Goal: Task Accomplishment & Management: Manage account settings

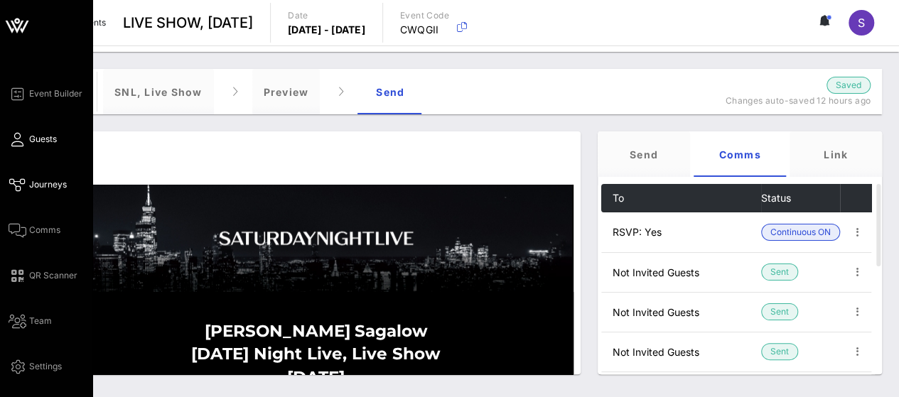
click at [26, 140] on link "Guests" at bounding box center [33, 139] width 48 height 17
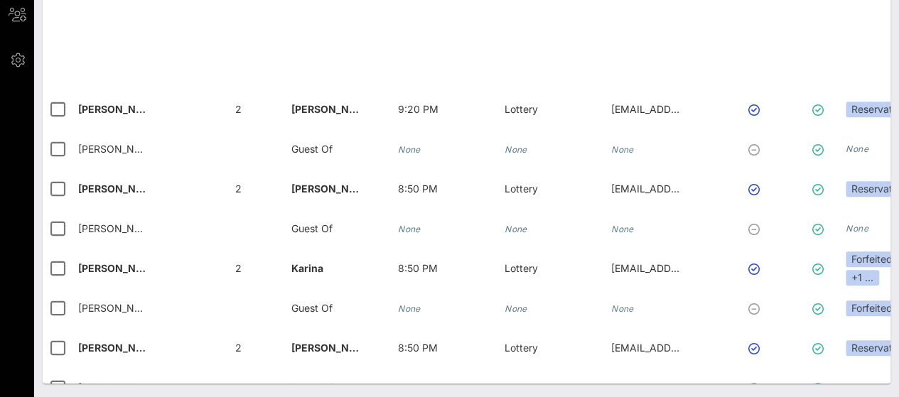
scroll to position [5949, 0]
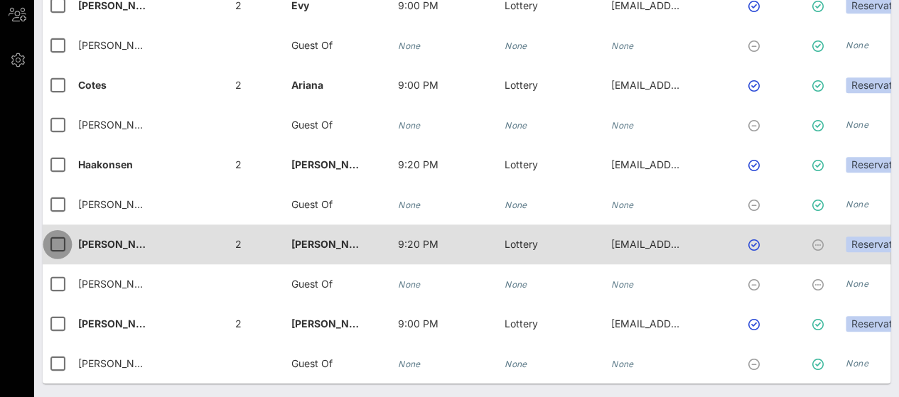
click at [60, 239] on div at bounding box center [57, 244] width 24 height 24
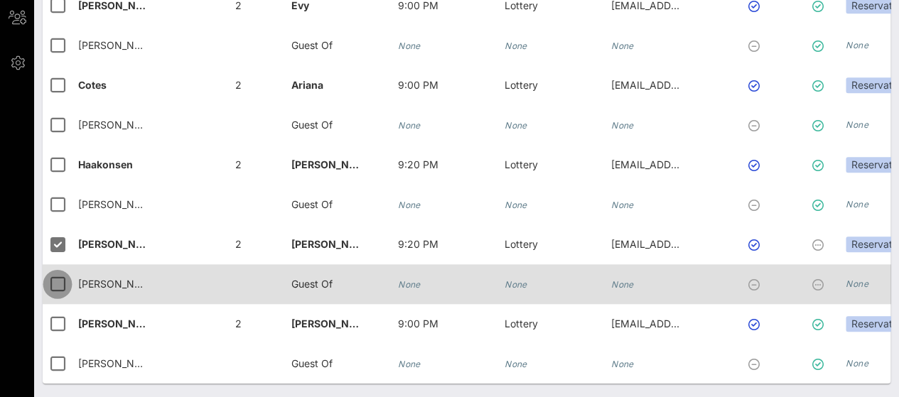
click at [60, 272] on div at bounding box center [57, 284] width 24 height 24
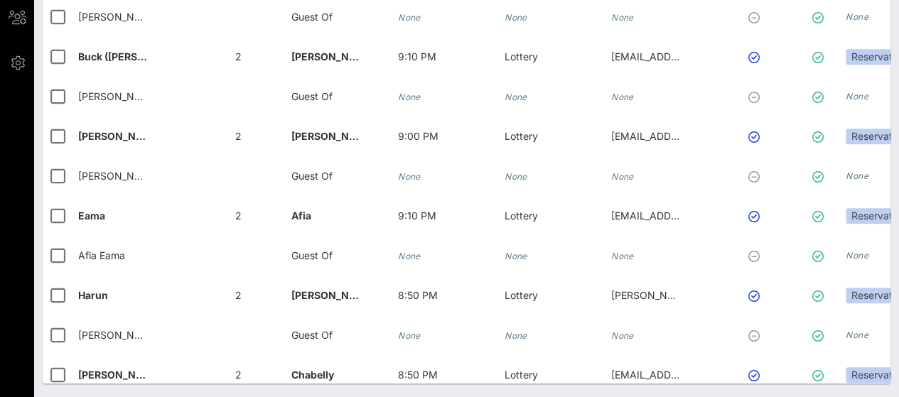
scroll to position [0, 0]
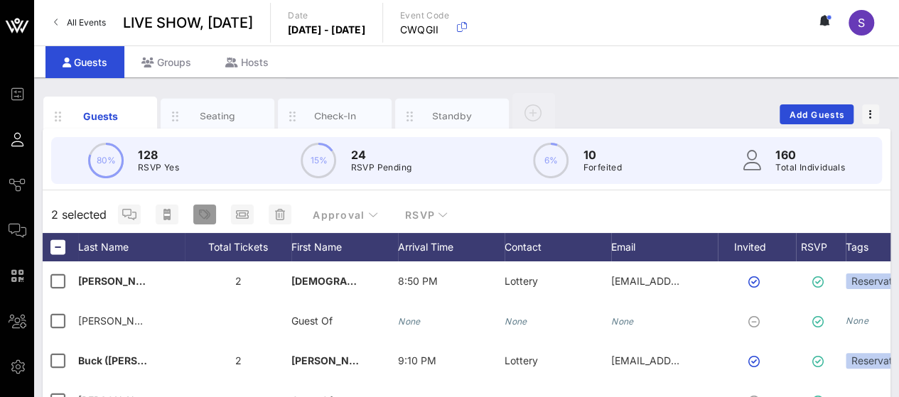
click at [210, 219] on span "button" at bounding box center [204, 214] width 23 height 11
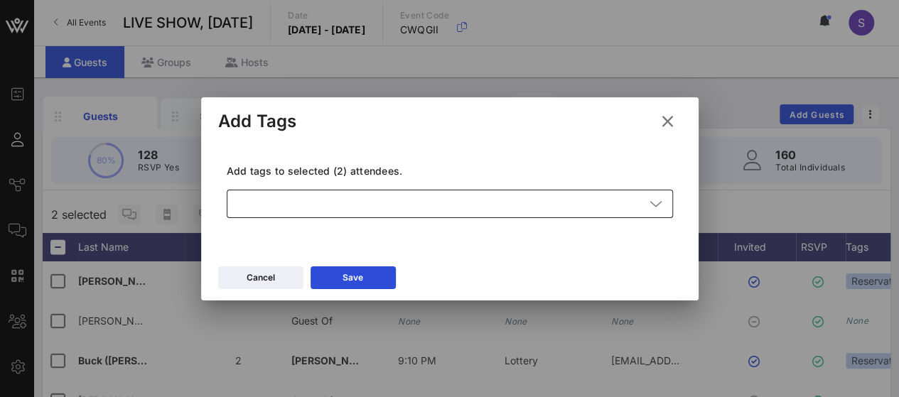
click at [350, 214] on div at bounding box center [439, 204] width 409 height 28
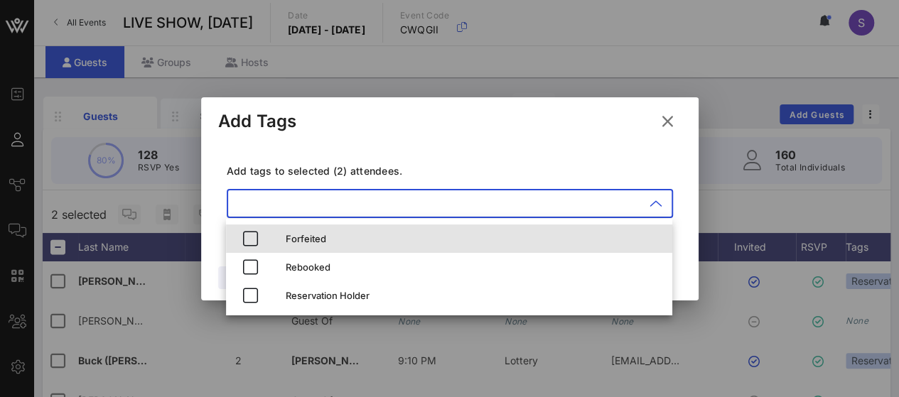
click at [334, 234] on div "Forfeited" at bounding box center [473, 238] width 375 height 11
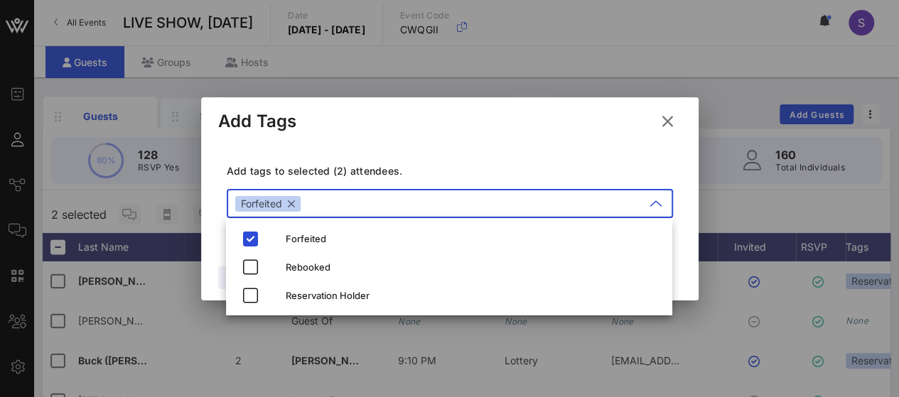
click at [445, 156] on div "Add tags to selected (2) attendees. ​ Forfeited" at bounding box center [449, 193] width 463 height 104
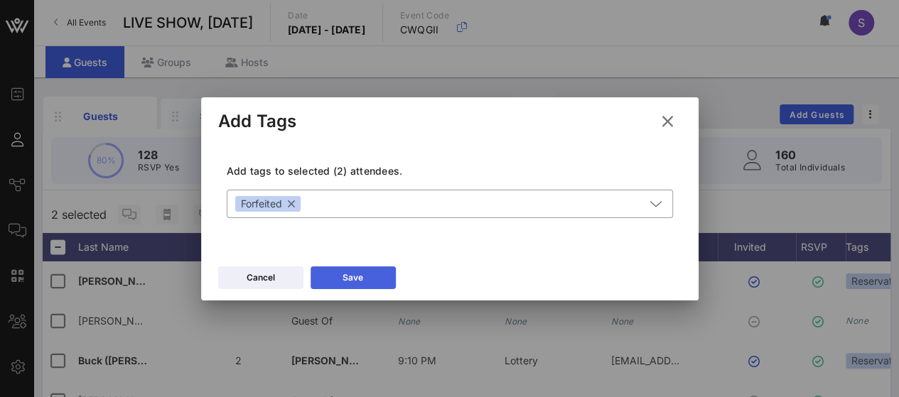
click at [361, 273] on div "Save" at bounding box center [352, 278] width 21 height 14
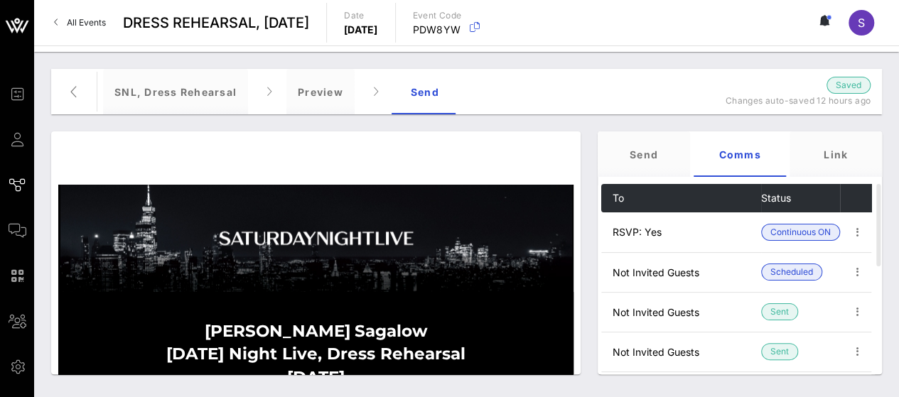
scroll to position [2050, 0]
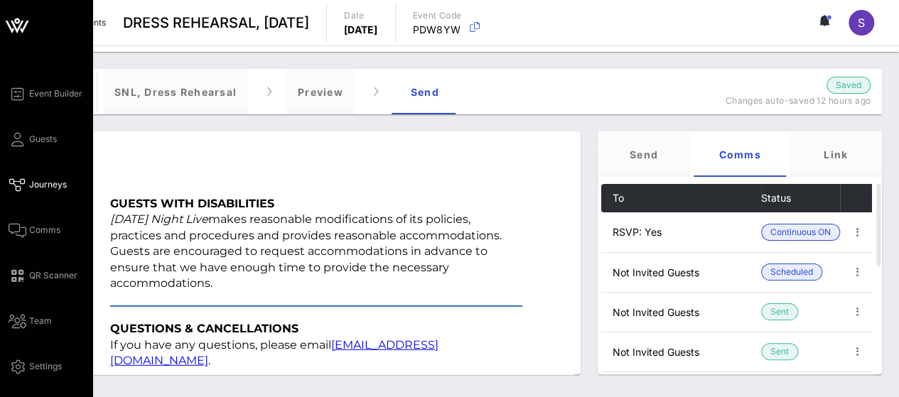
click at [24, 131] on link "Guests" at bounding box center [33, 139] width 48 height 17
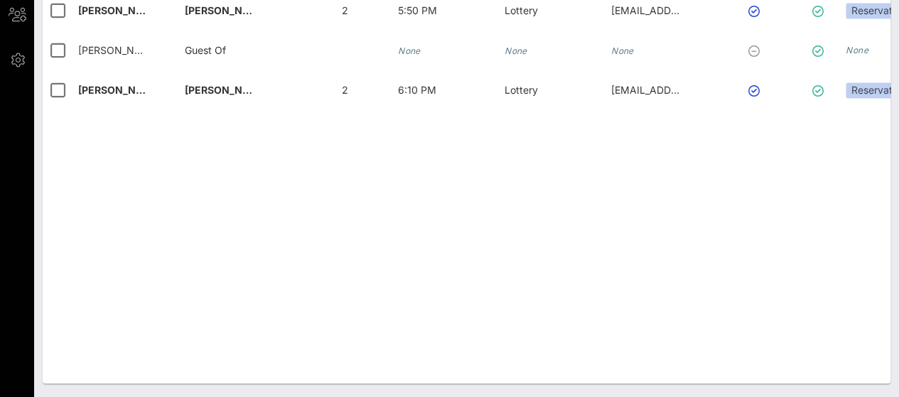
scroll to position [5731, 0]
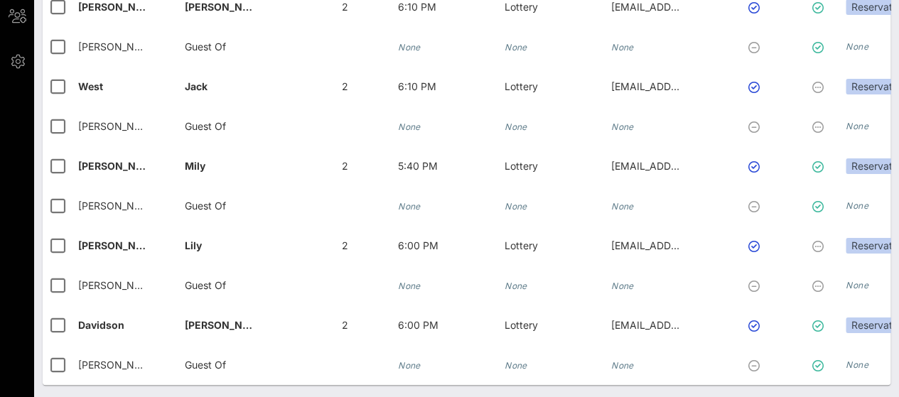
scroll to position [306, 0]
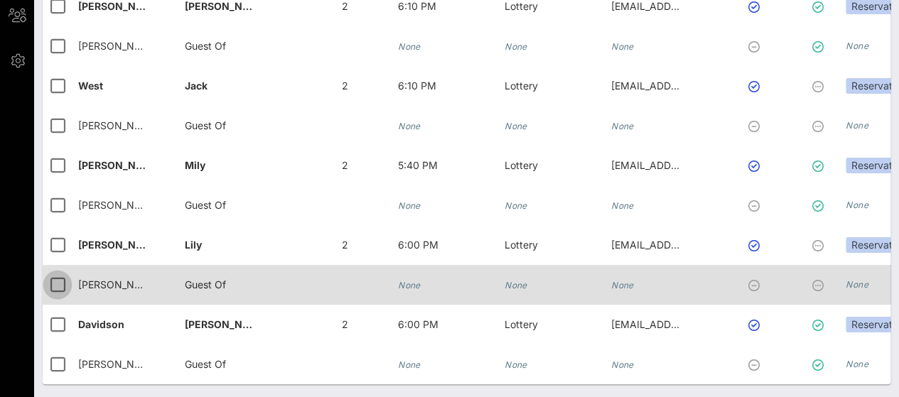
click at [54, 273] on div at bounding box center [57, 285] width 24 height 24
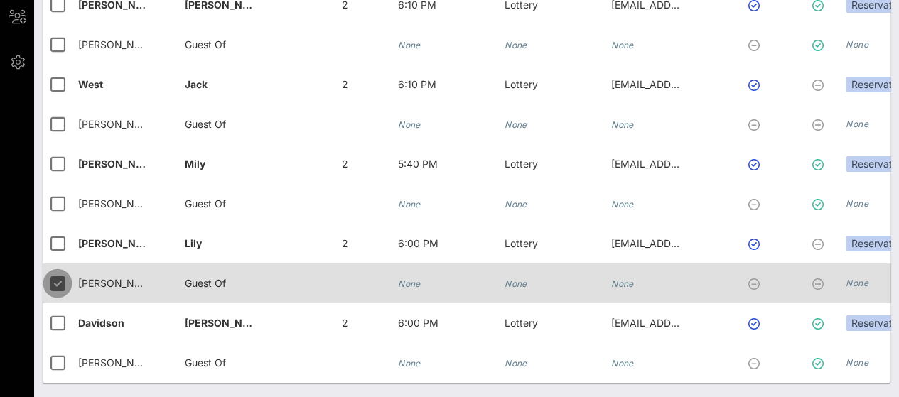
scroll to position [304, 0]
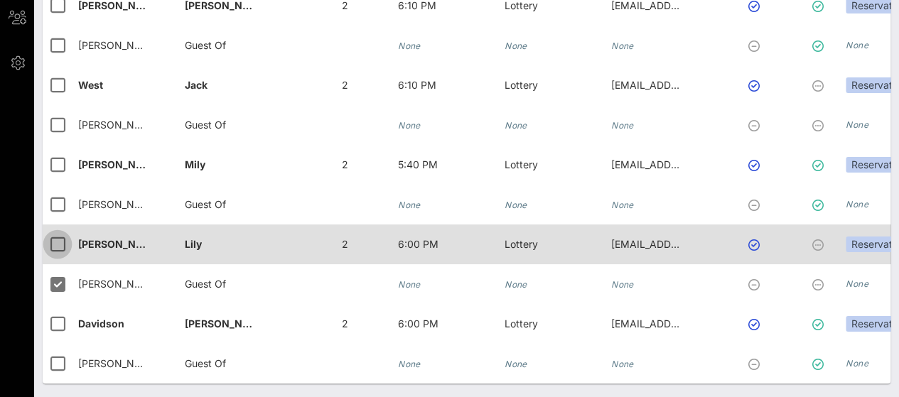
click at [54, 234] on div at bounding box center [57, 244] width 24 height 24
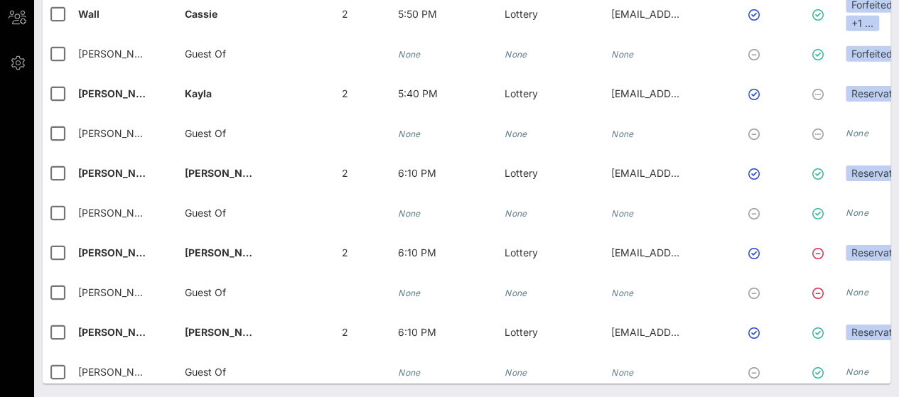
scroll to position [7639, 0]
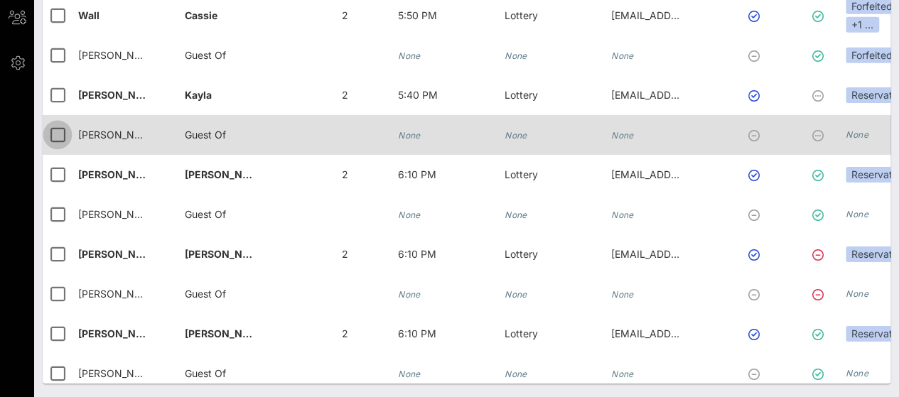
click at [58, 134] on div at bounding box center [57, 135] width 24 height 24
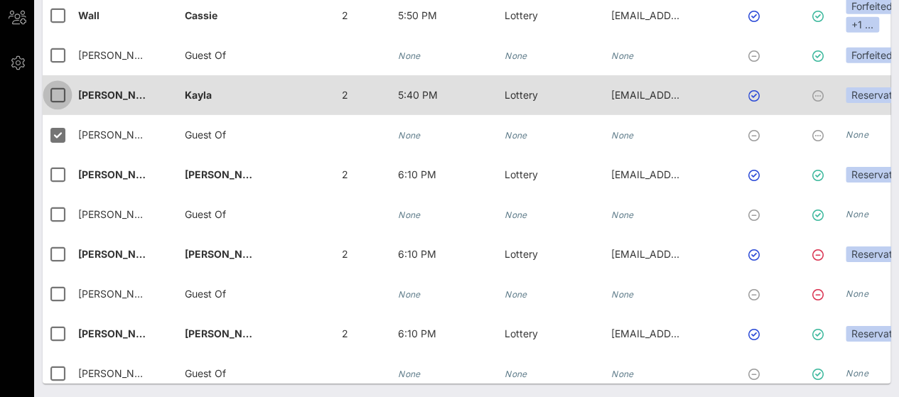
click at [53, 102] on div at bounding box center [57, 95] width 24 height 24
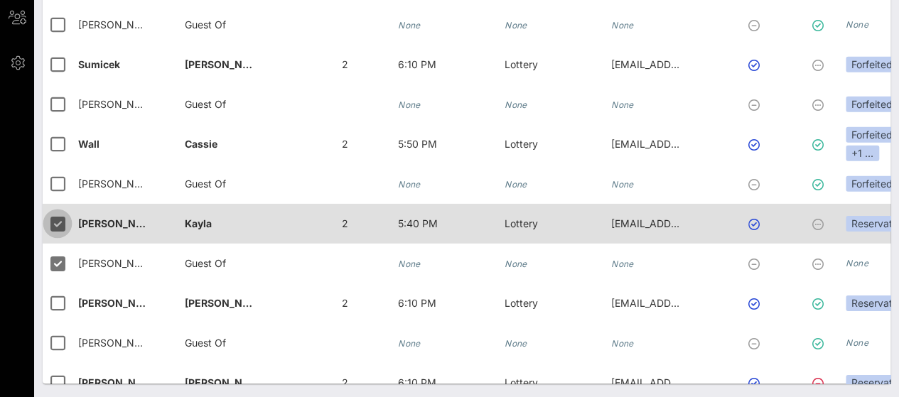
scroll to position [7501, 0]
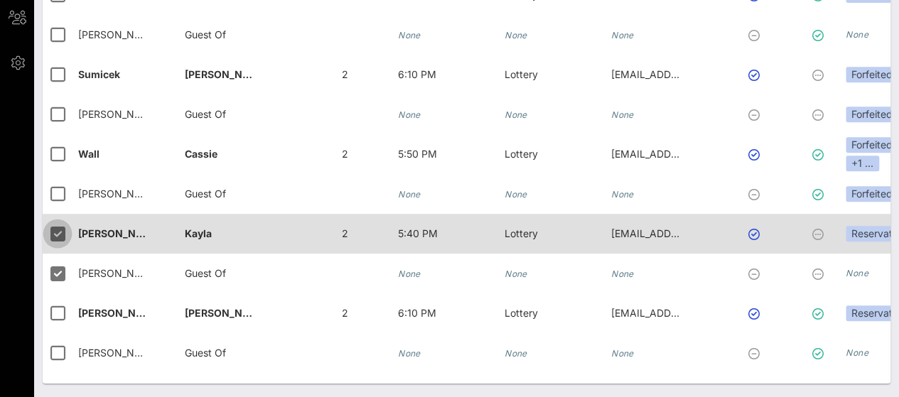
click at [53, 102] on div at bounding box center [57, 114] width 24 height 24
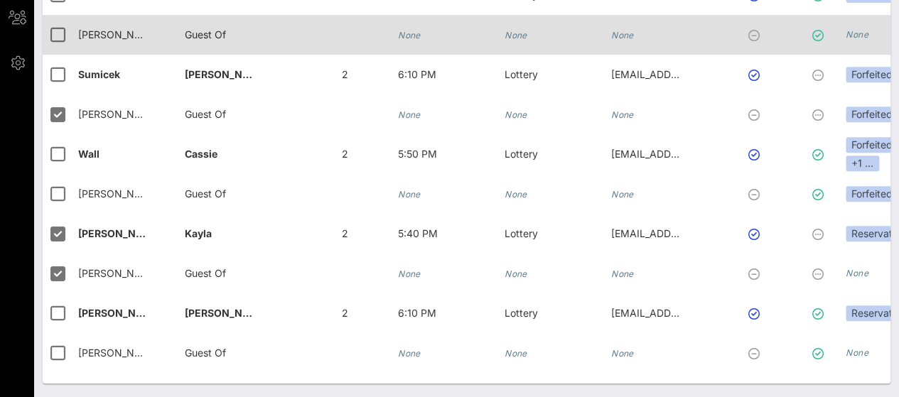
click at [58, 53] on div at bounding box center [61, 35] width 36 height 40
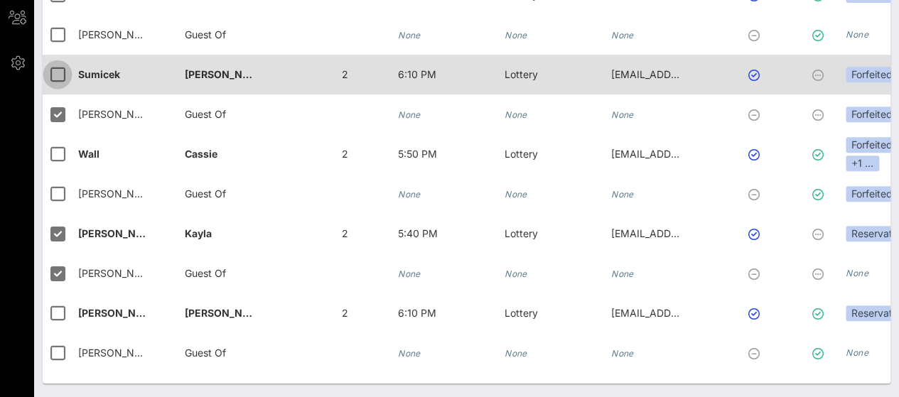
click at [58, 77] on div at bounding box center [57, 75] width 24 height 24
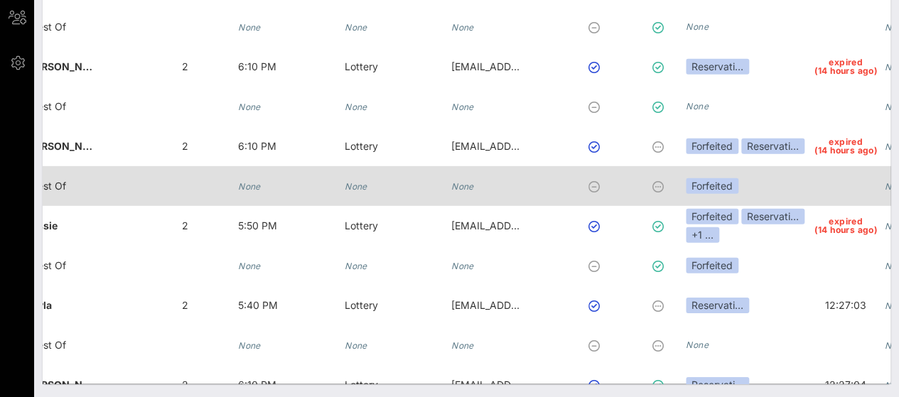
scroll to position [0, 0]
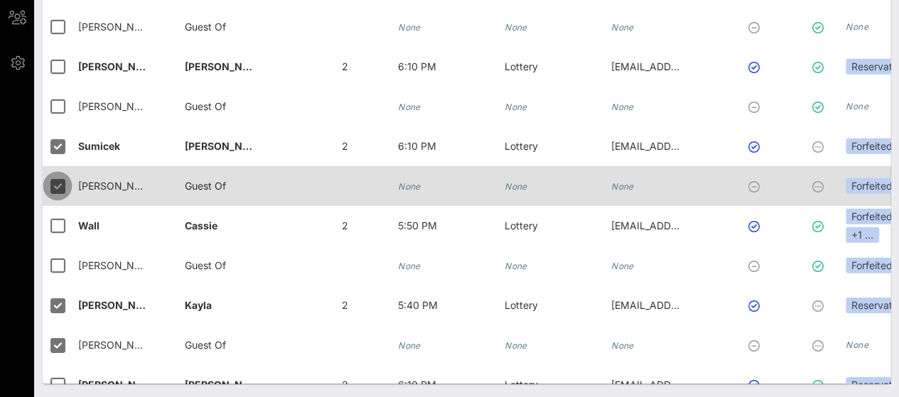
click at [60, 185] on div at bounding box center [57, 186] width 24 height 24
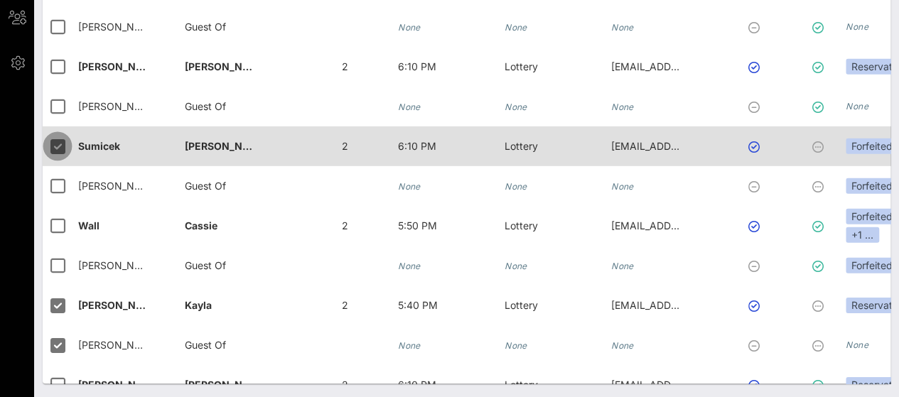
click at [60, 147] on div at bounding box center [57, 146] width 24 height 24
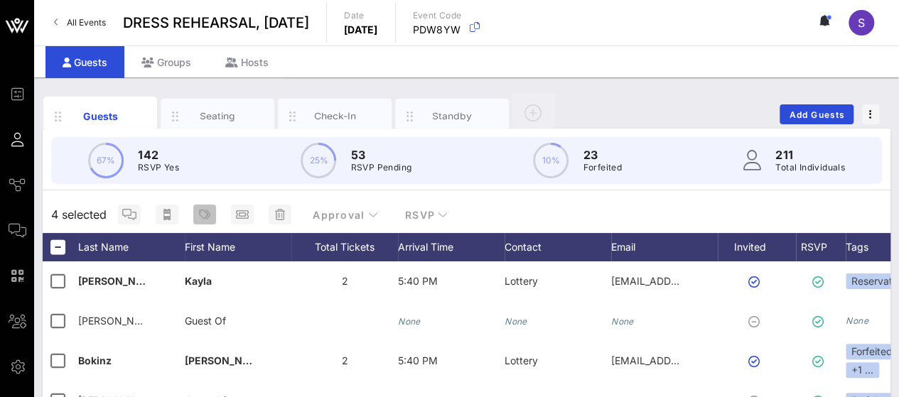
click at [210, 214] on icon "button" at bounding box center [204, 214] width 11 height 11
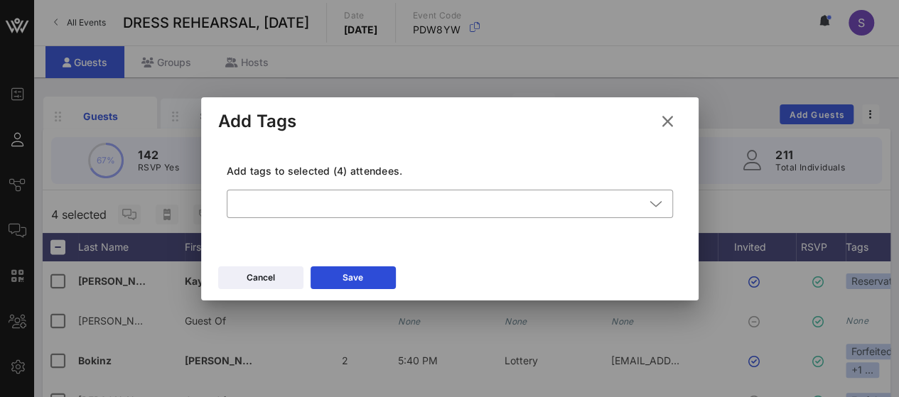
click at [298, 181] on div "Add tags to selected (4) attendees. ​" at bounding box center [450, 200] width 446 height 72
click at [298, 207] on div at bounding box center [439, 204] width 409 height 28
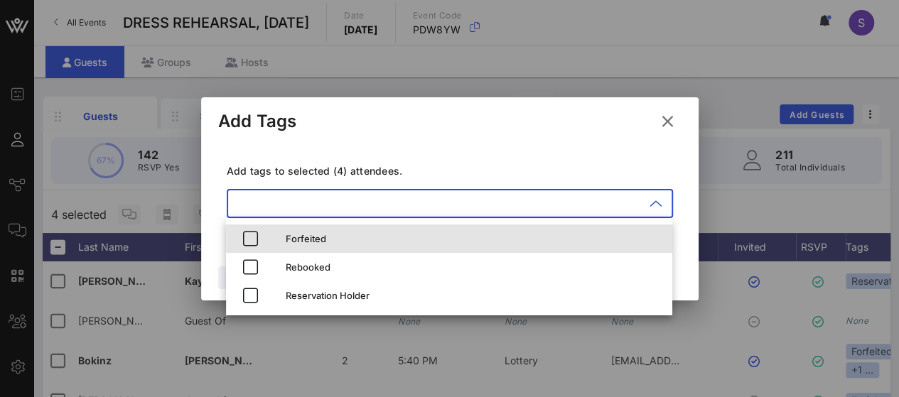
click at [303, 234] on div "Forfeited" at bounding box center [473, 238] width 375 height 11
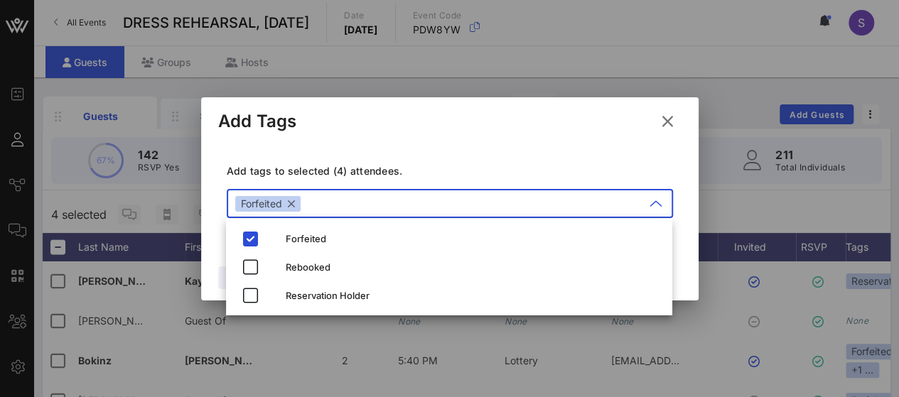
click at [431, 170] on p "Add tags to selected (4) attendees." at bounding box center [450, 171] width 446 height 14
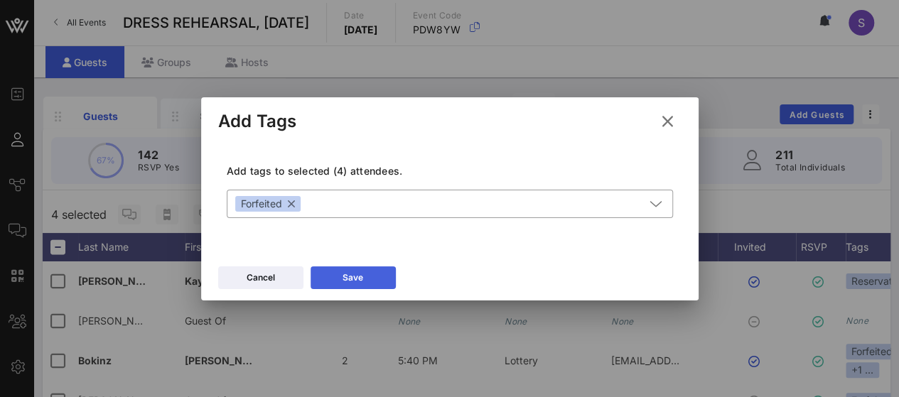
click at [353, 276] on icon at bounding box center [352, 277] width 13 height 12
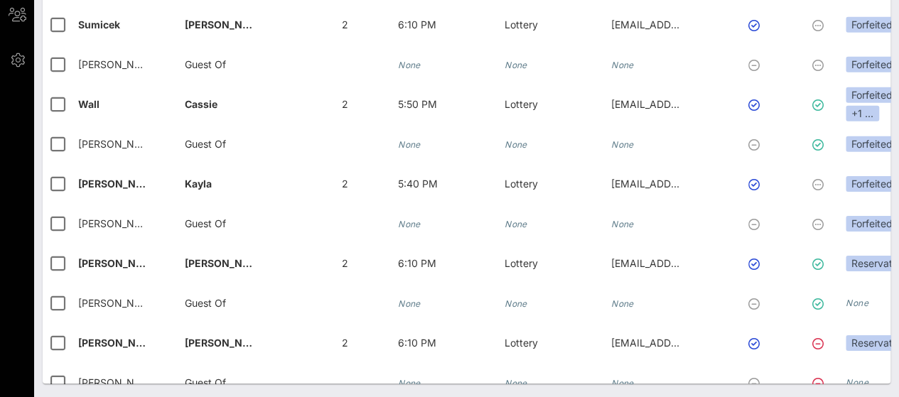
scroll to position [7548, 0]
